Goal: Task Accomplishment & Management: Use online tool/utility

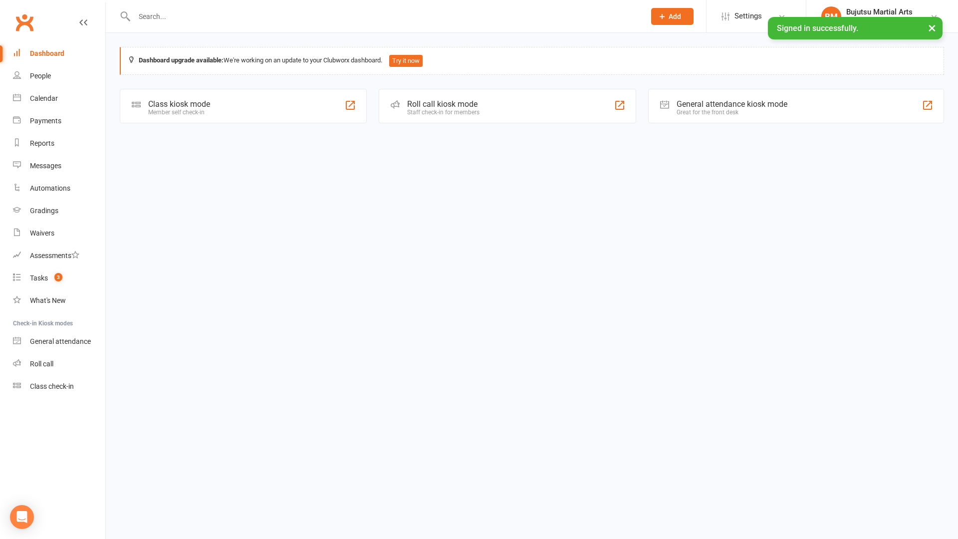
click at [205, 113] on div "Member self check-in" at bounding box center [179, 112] width 62 height 7
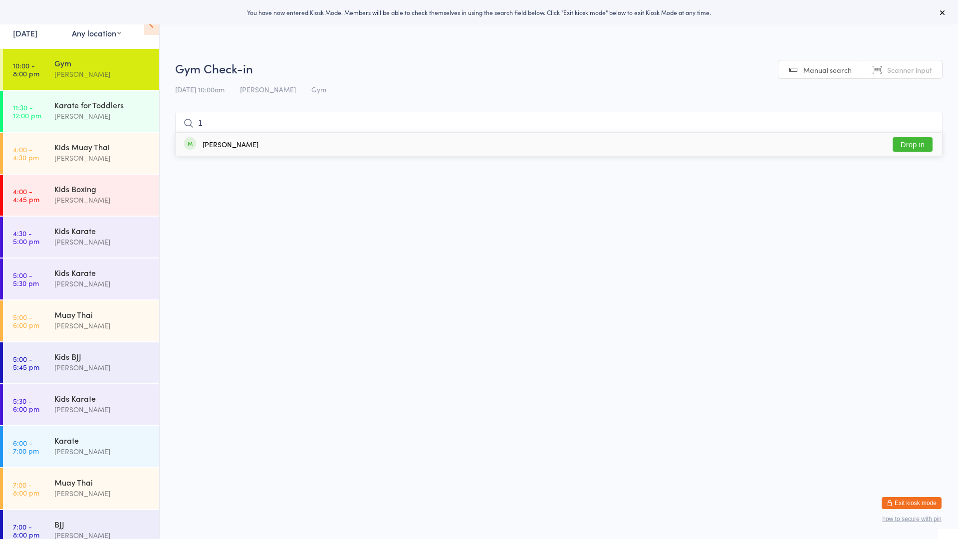
type input "1"
click at [901, 150] on button "Drop in" at bounding box center [912, 144] width 40 height 14
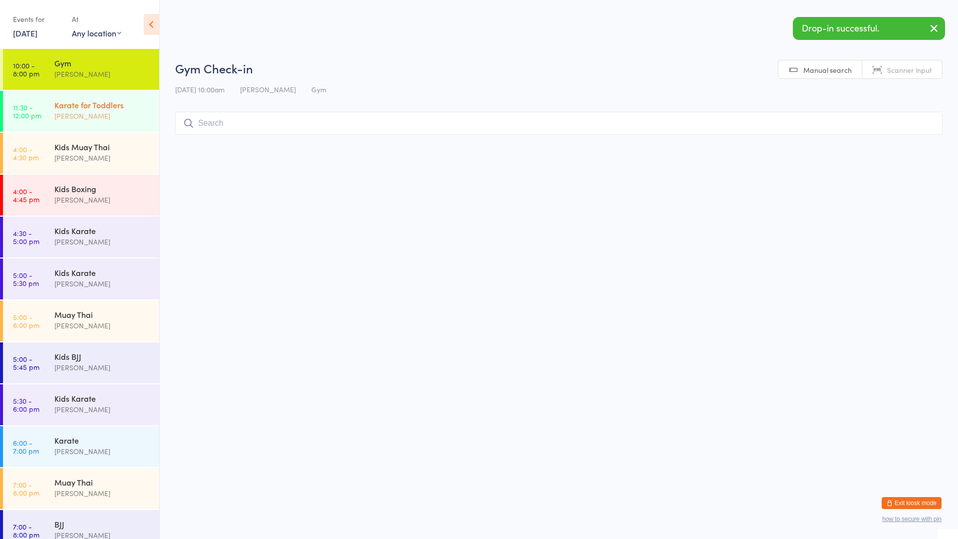
click at [113, 108] on div "Karate for Toddlers" at bounding box center [102, 104] width 96 height 11
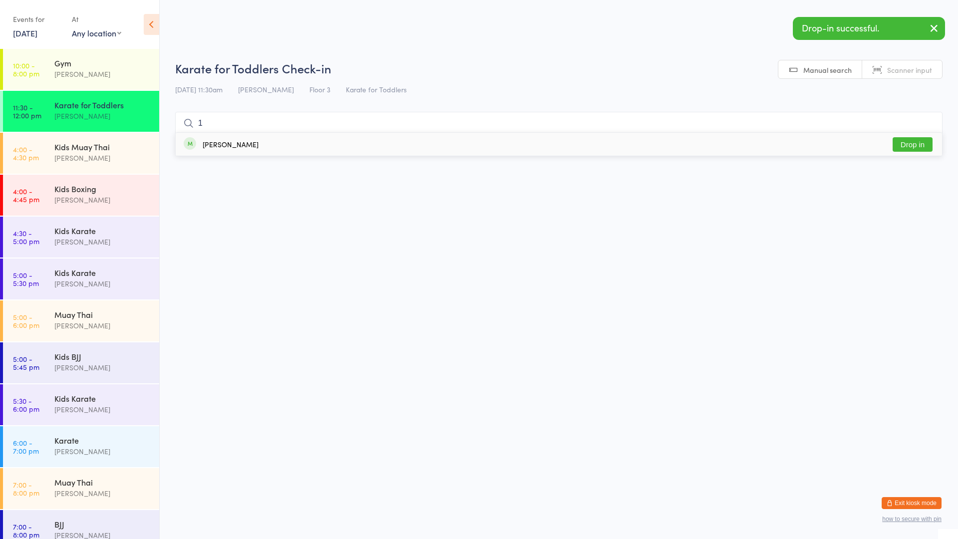
type input "1"
click at [919, 146] on button "Drop in" at bounding box center [912, 144] width 40 height 14
click at [72, 284] on div "[PERSON_NAME]" at bounding box center [102, 283] width 96 height 11
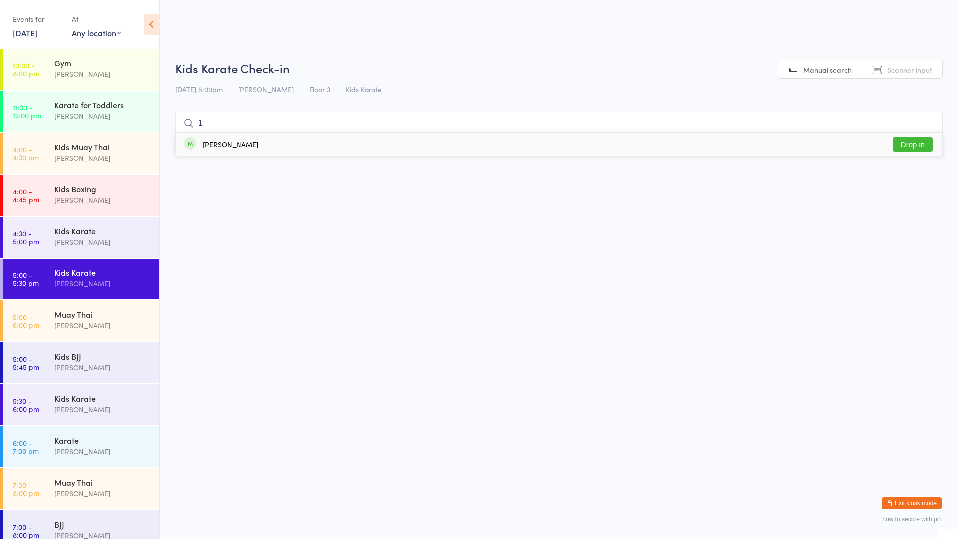
type input "1"
click at [909, 144] on button "Drop in" at bounding box center [912, 144] width 40 height 14
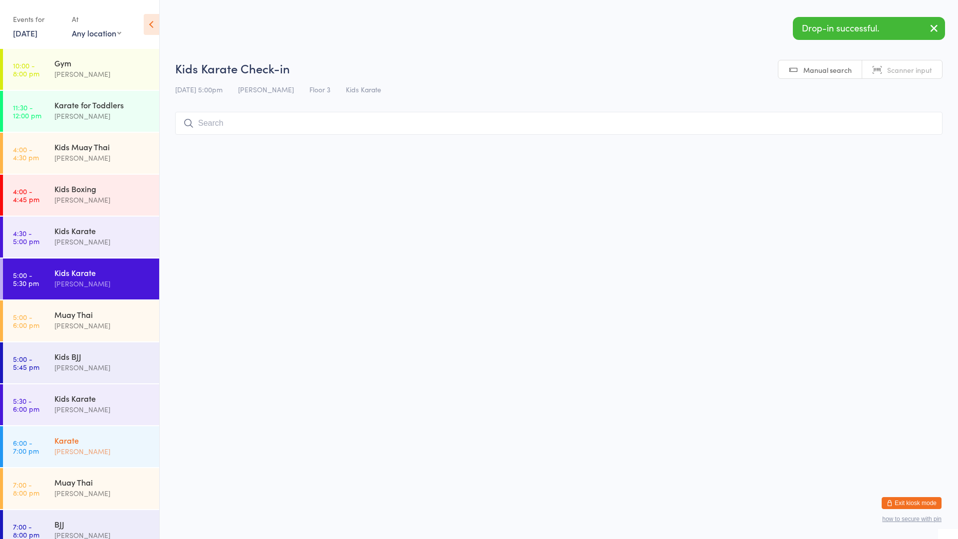
click at [83, 439] on div "Karate" at bounding box center [102, 439] width 96 height 11
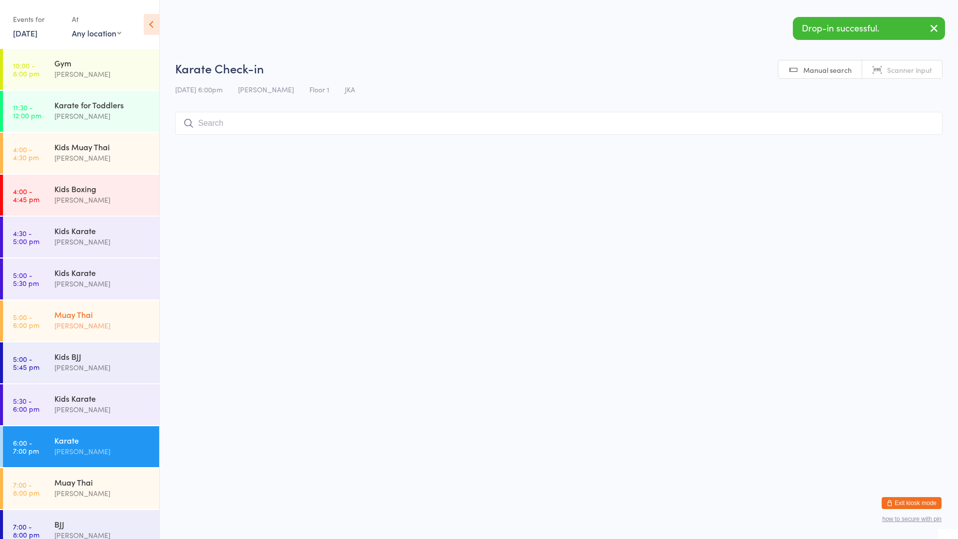
click at [97, 332] on div "Muay Thai [PERSON_NAME]" at bounding box center [106, 319] width 105 height 39
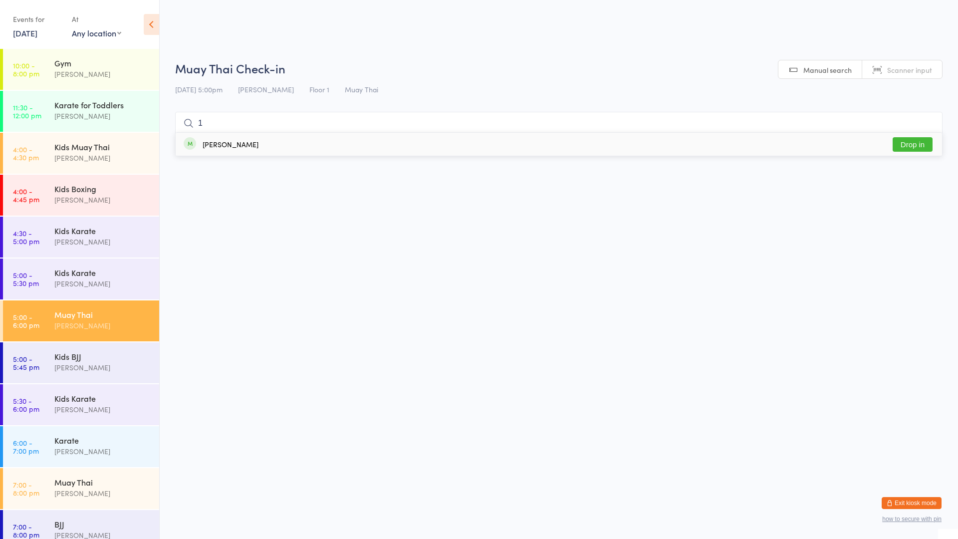
type input "1"
click at [915, 144] on button "Drop in" at bounding box center [912, 144] width 40 height 14
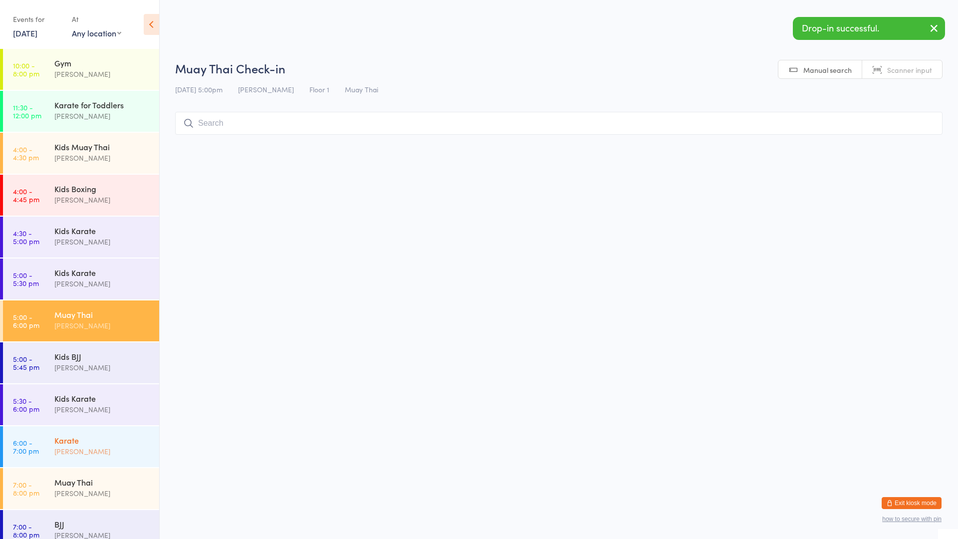
click at [69, 436] on div "Karate" at bounding box center [102, 439] width 96 height 11
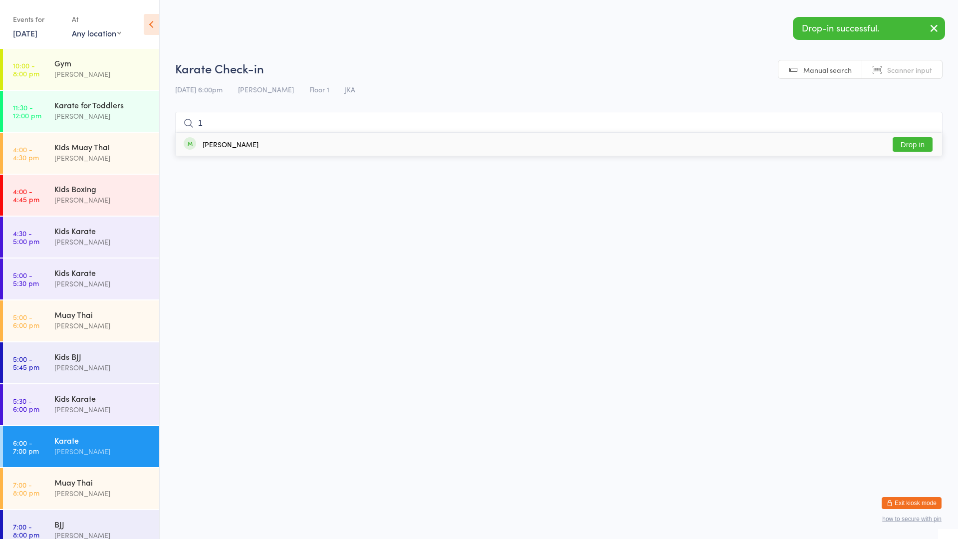
type input "1"
click at [913, 147] on button "Drop in" at bounding box center [912, 144] width 40 height 14
click at [102, 521] on div "BJJ" at bounding box center [102, 523] width 96 height 11
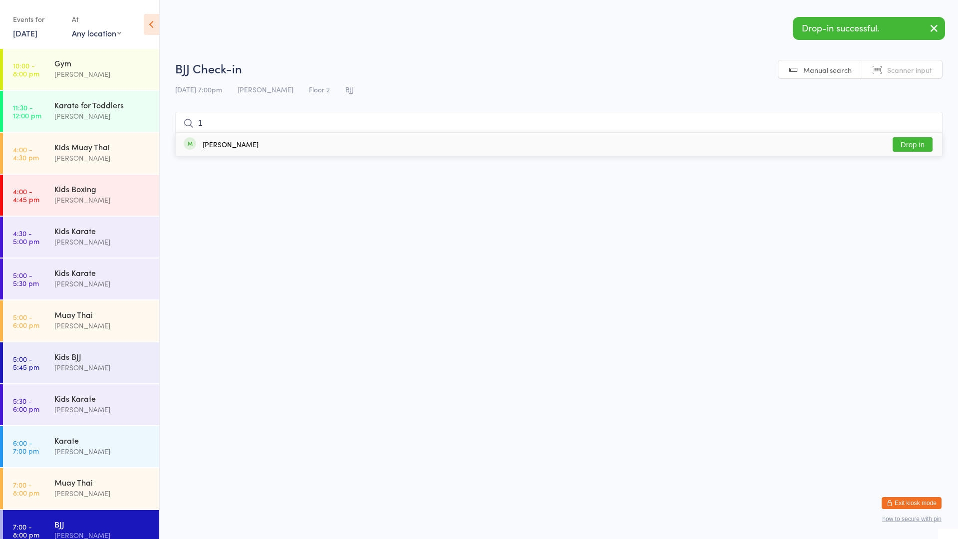
type input "1"
click at [922, 148] on button "Drop in" at bounding box center [912, 144] width 40 height 14
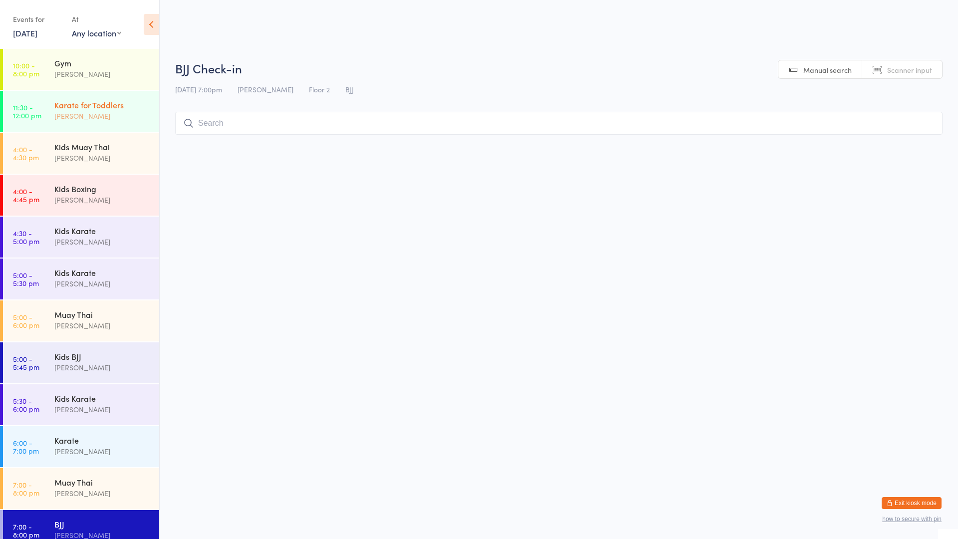
click at [102, 108] on div "Karate for Toddlers" at bounding box center [102, 104] width 96 height 11
